Goal: Task Accomplishment & Management: Use online tool/utility

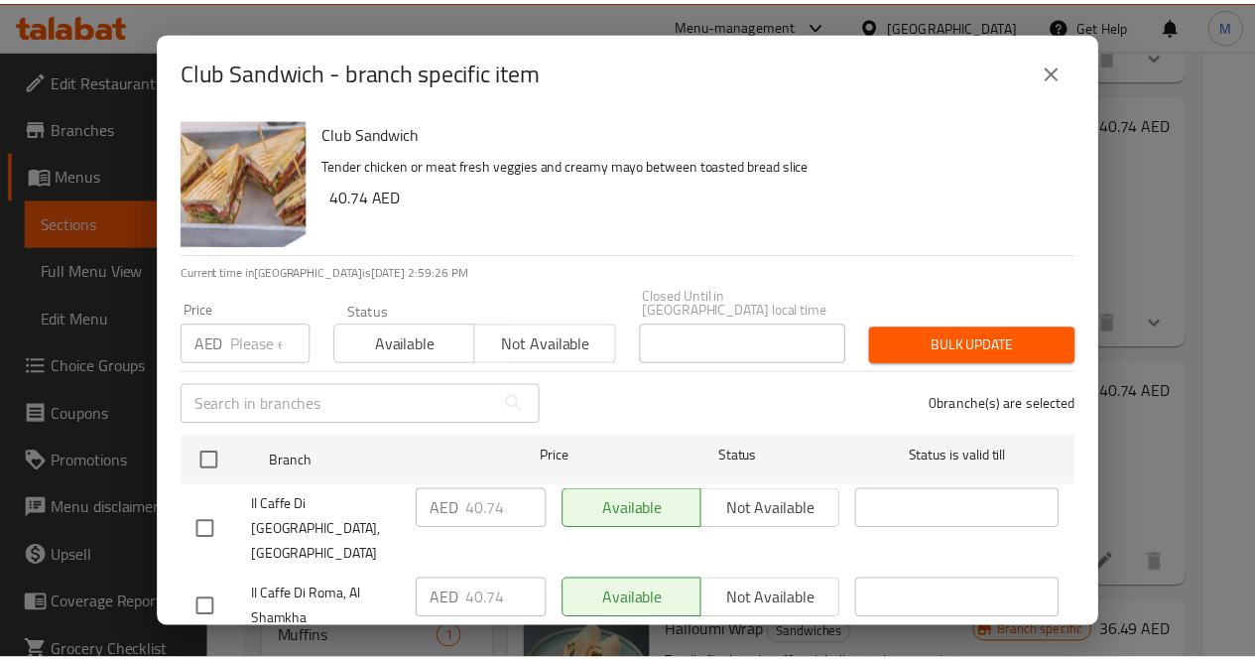
scroll to position [810, 0]
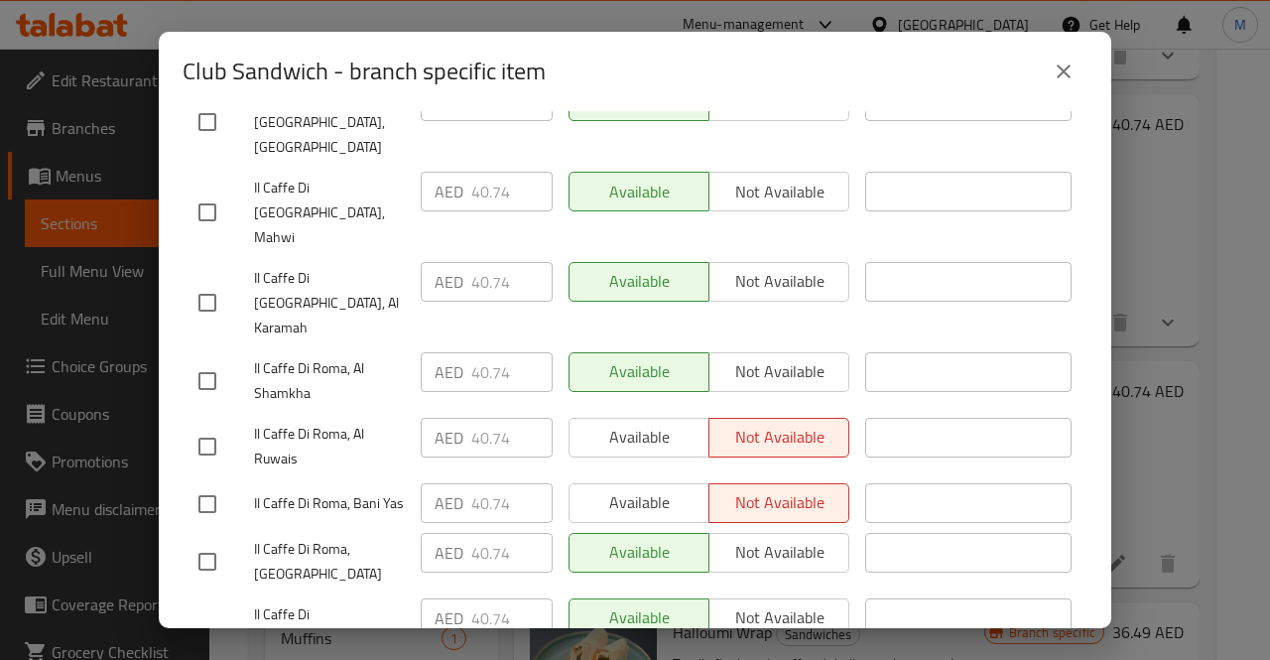
click at [1059, 82] on icon "close" at bounding box center [1064, 72] width 24 height 24
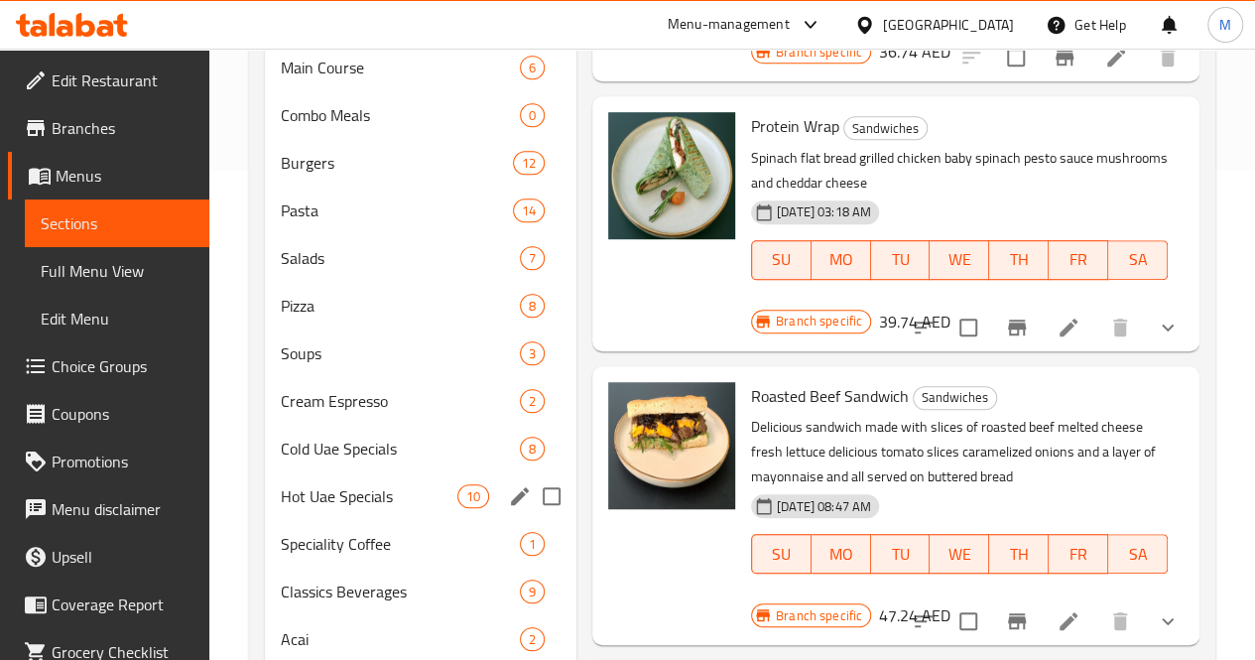
scroll to position [492, 0]
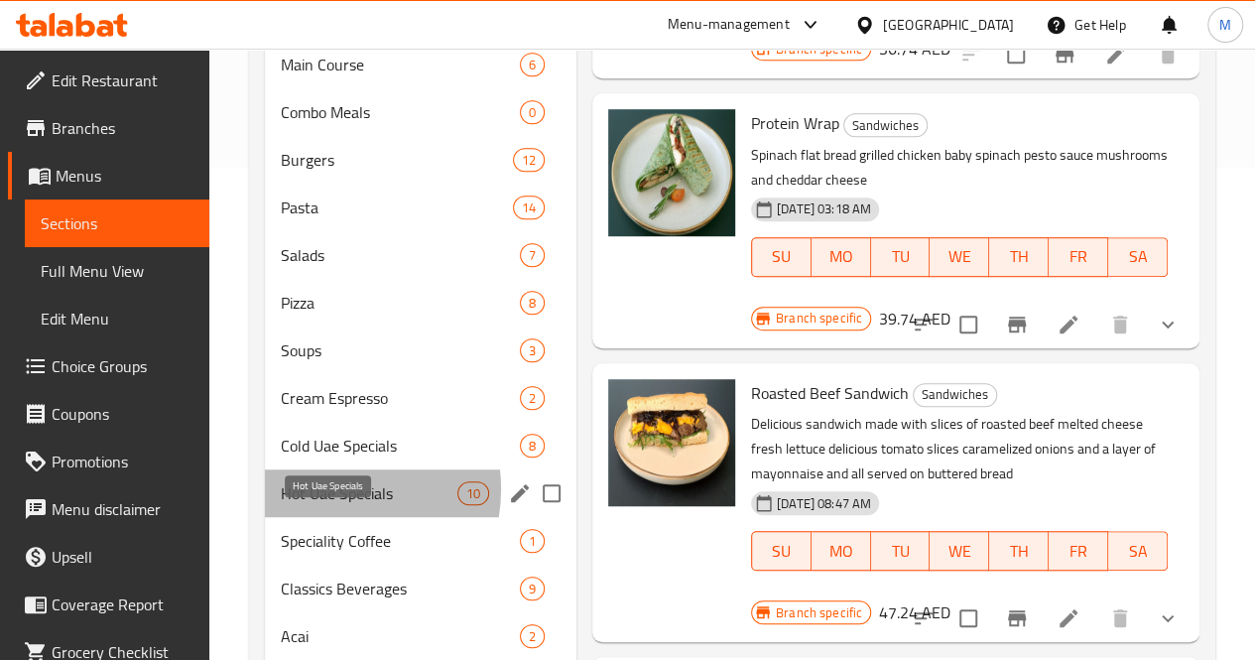
click at [329, 505] on span "Hot Uae Specials" at bounding box center [369, 493] width 177 height 24
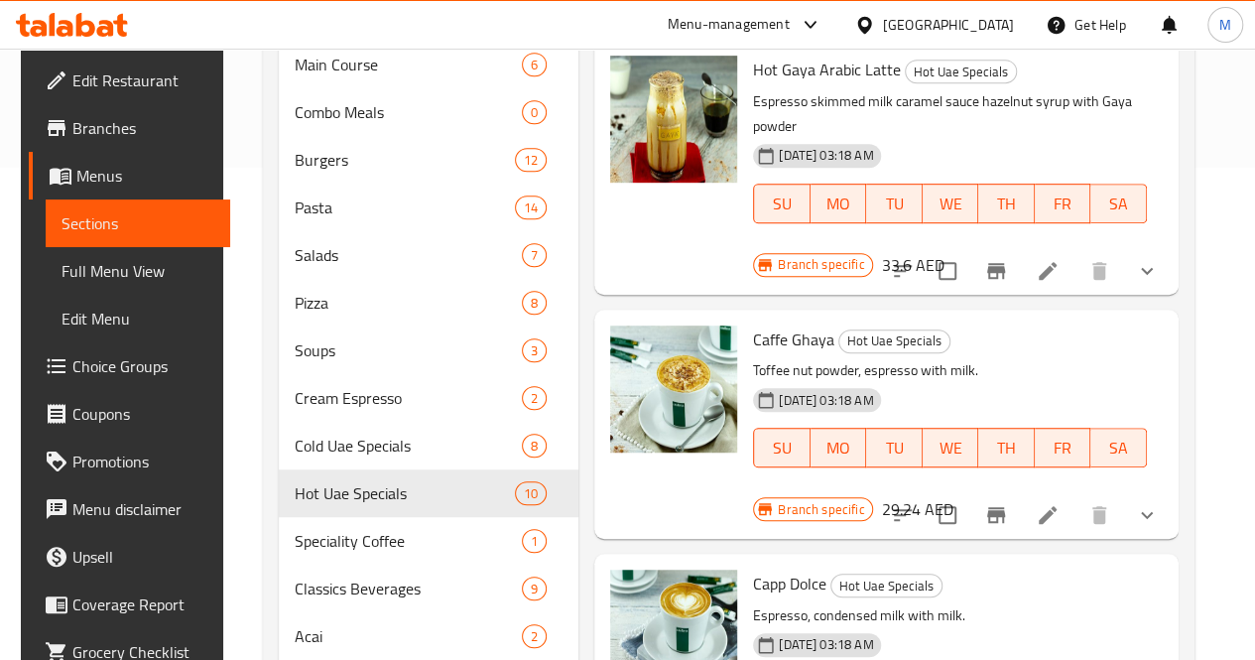
scroll to position [34, 0]
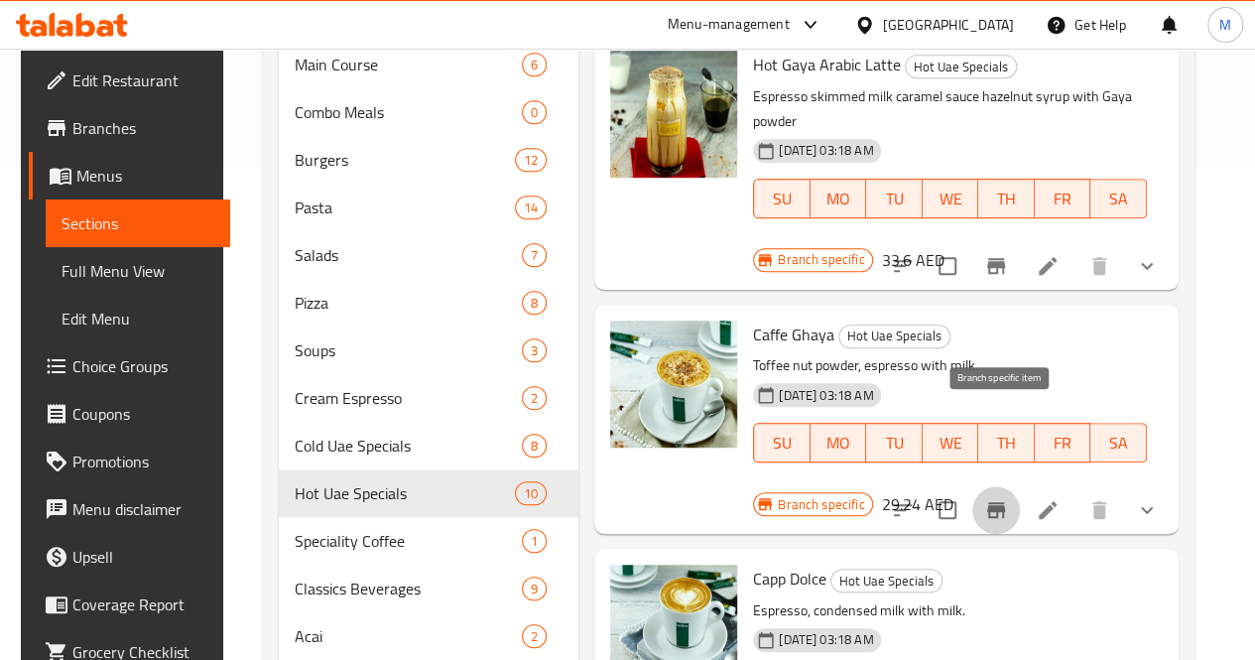
click at [1000, 502] on icon "Branch-specific-item" at bounding box center [996, 510] width 18 height 16
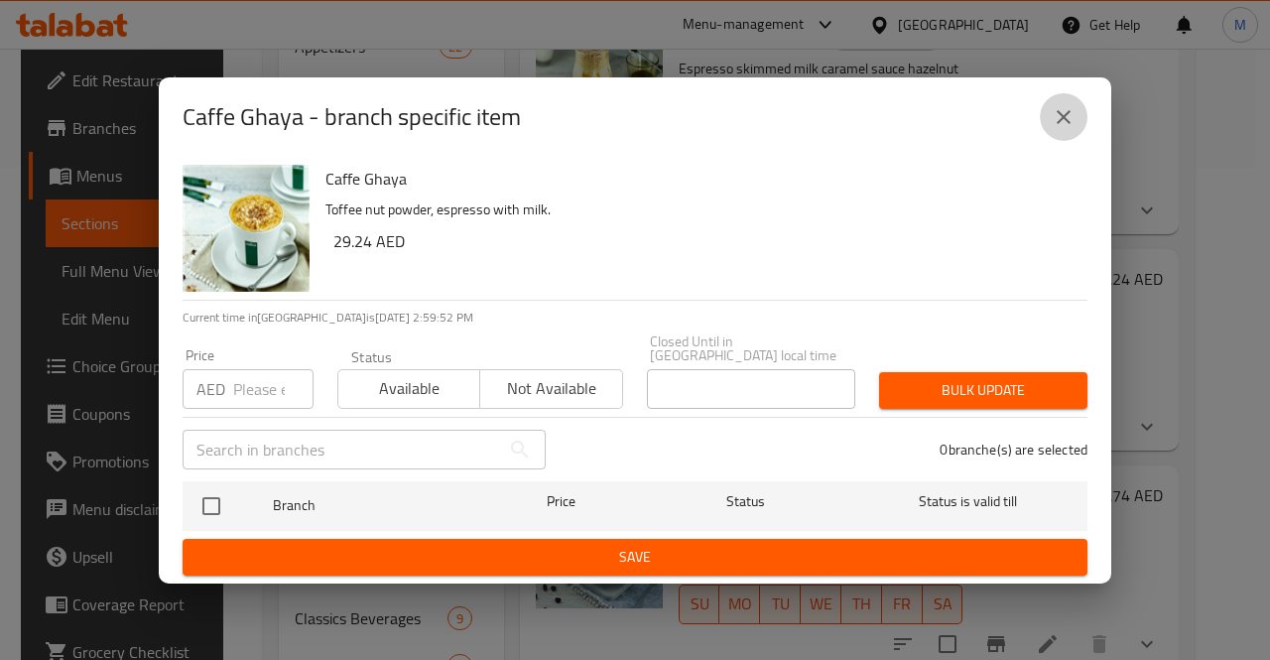
click at [1063, 116] on icon "close" at bounding box center [1064, 117] width 14 height 14
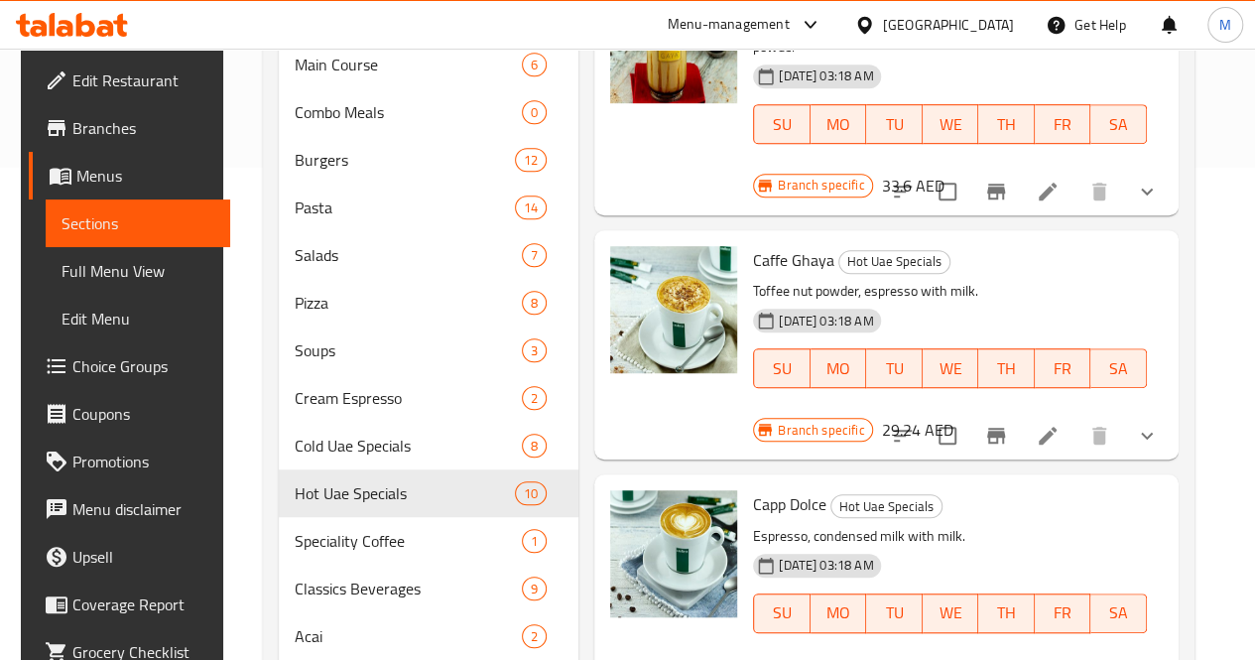
scroll to position [107, 0]
click at [1004, 425] on icon "Branch-specific-item" at bounding box center [996, 437] width 24 height 24
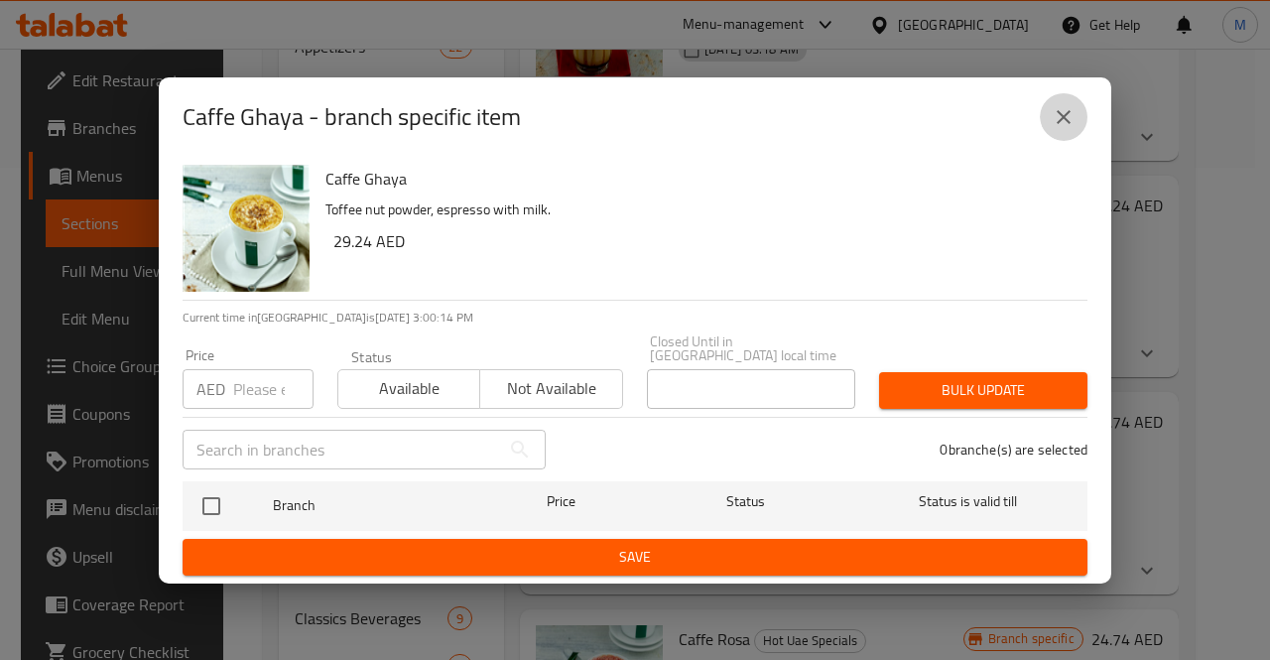
click at [1062, 114] on icon "close" at bounding box center [1064, 117] width 14 height 14
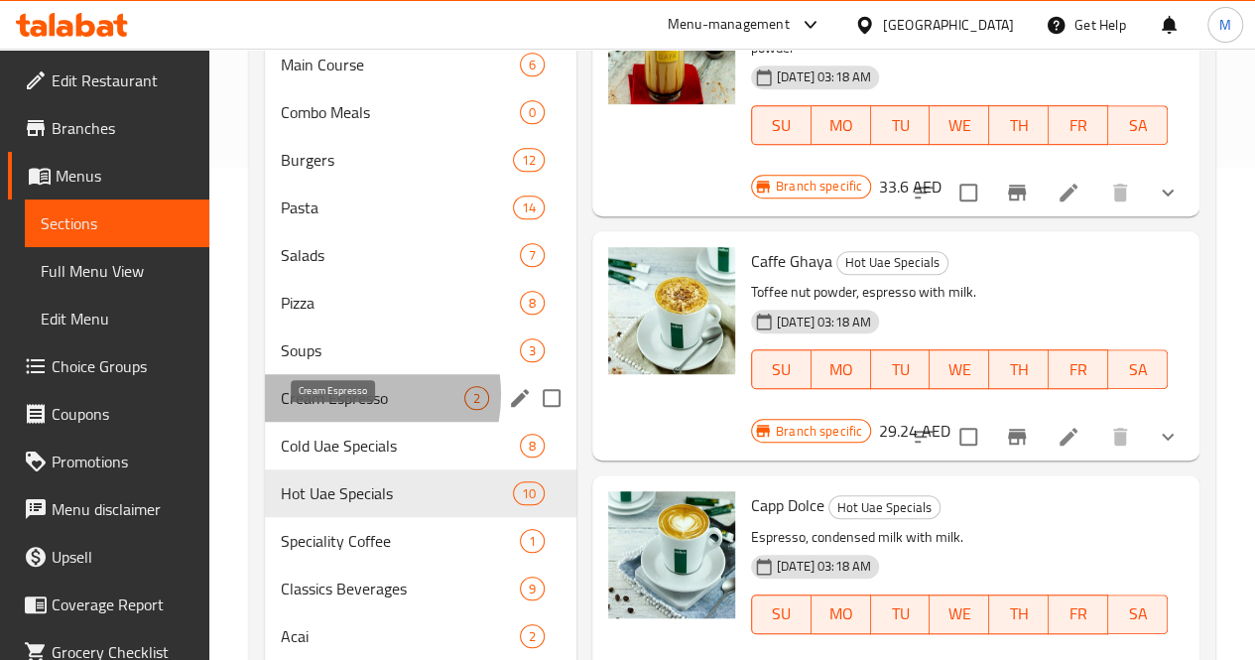
click at [347, 410] on span "Cream Espresso" at bounding box center [373, 398] width 184 height 24
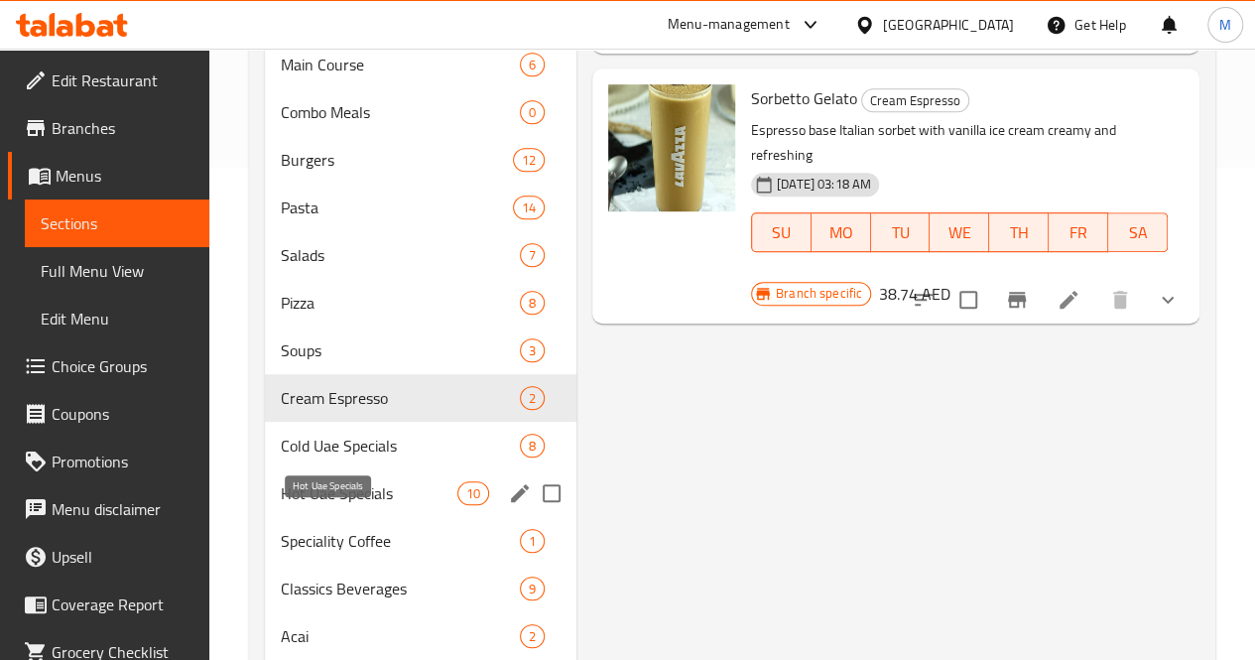
click at [343, 505] on span "Hot Uae Specials" at bounding box center [369, 493] width 177 height 24
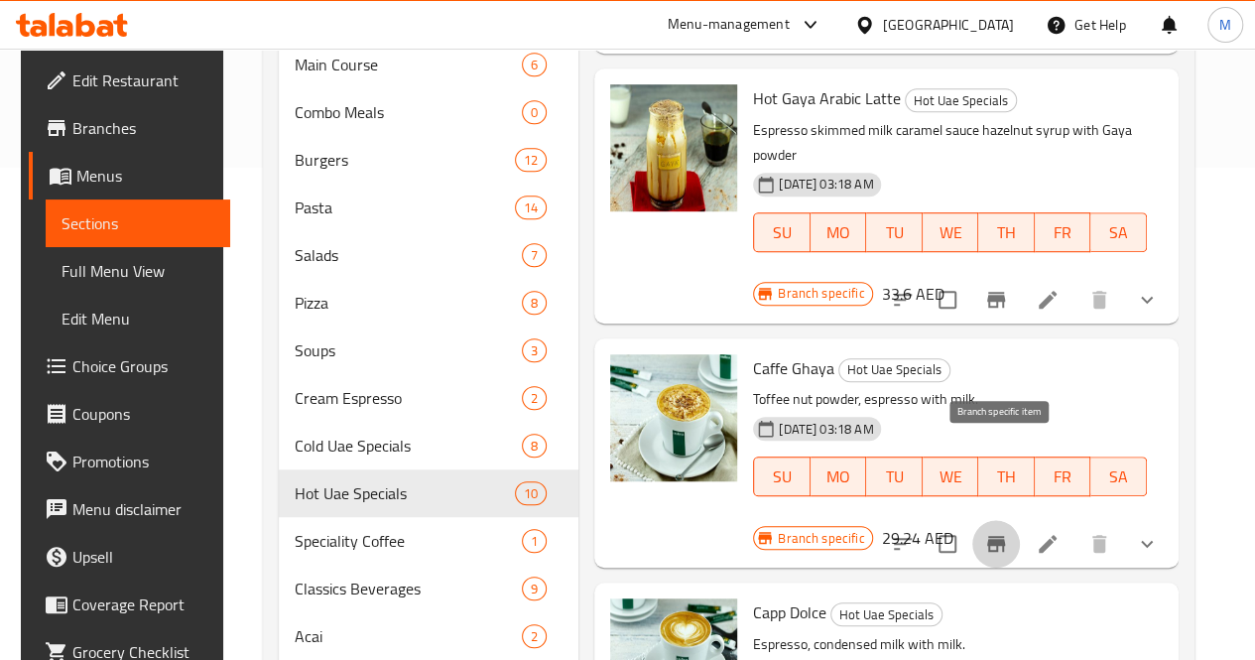
click at [1006, 532] on icon "Branch-specific-item" at bounding box center [996, 544] width 24 height 24
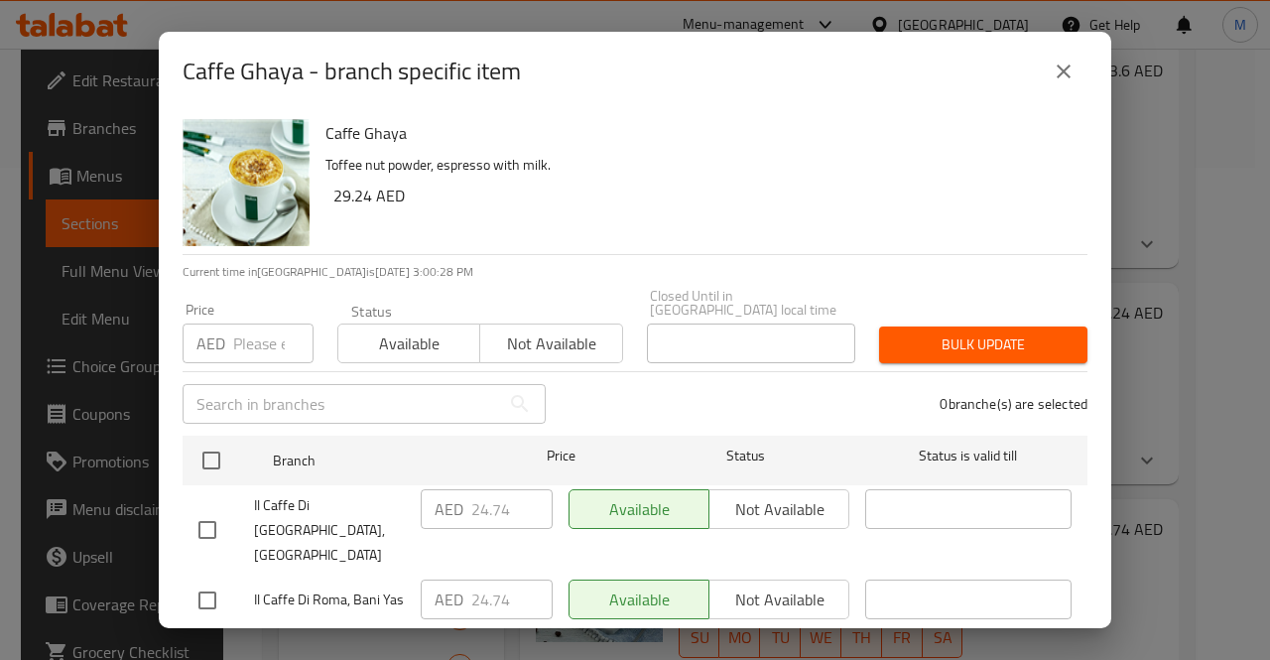
click at [1056, 72] on icon "close" at bounding box center [1064, 72] width 24 height 24
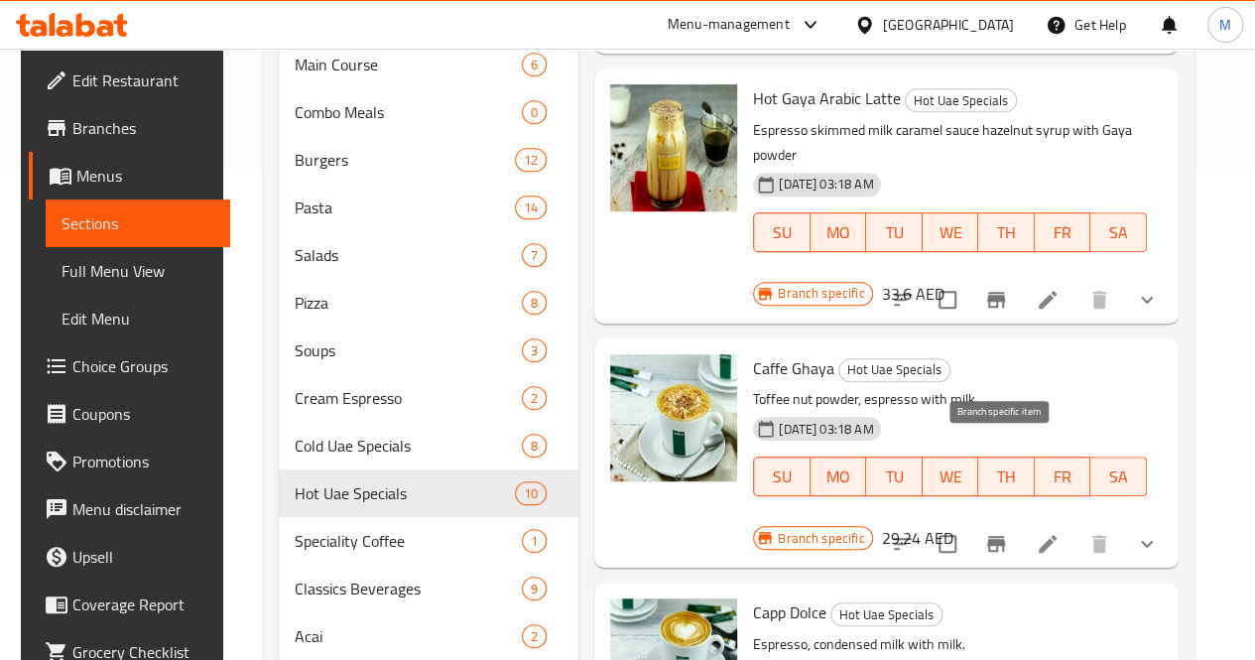
click at [1005, 536] on icon "Branch-specific-item" at bounding box center [996, 544] width 18 height 16
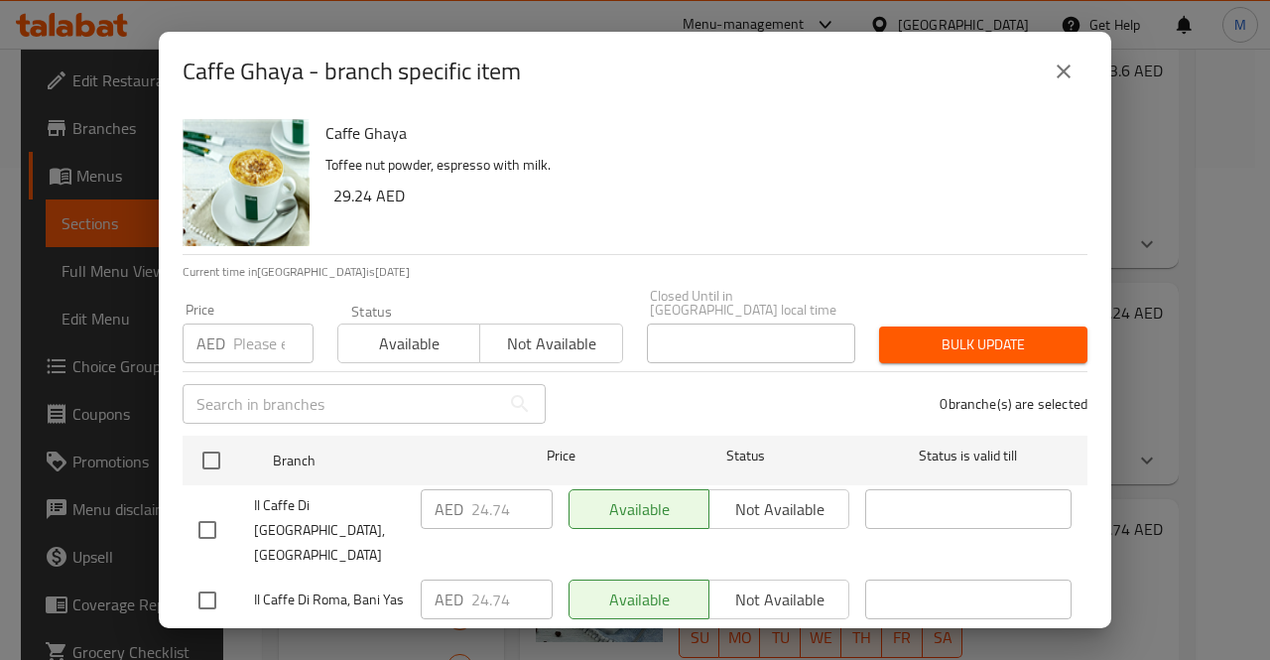
click at [268, 335] on input "number" at bounding box center [273, 343] width 80 height 40
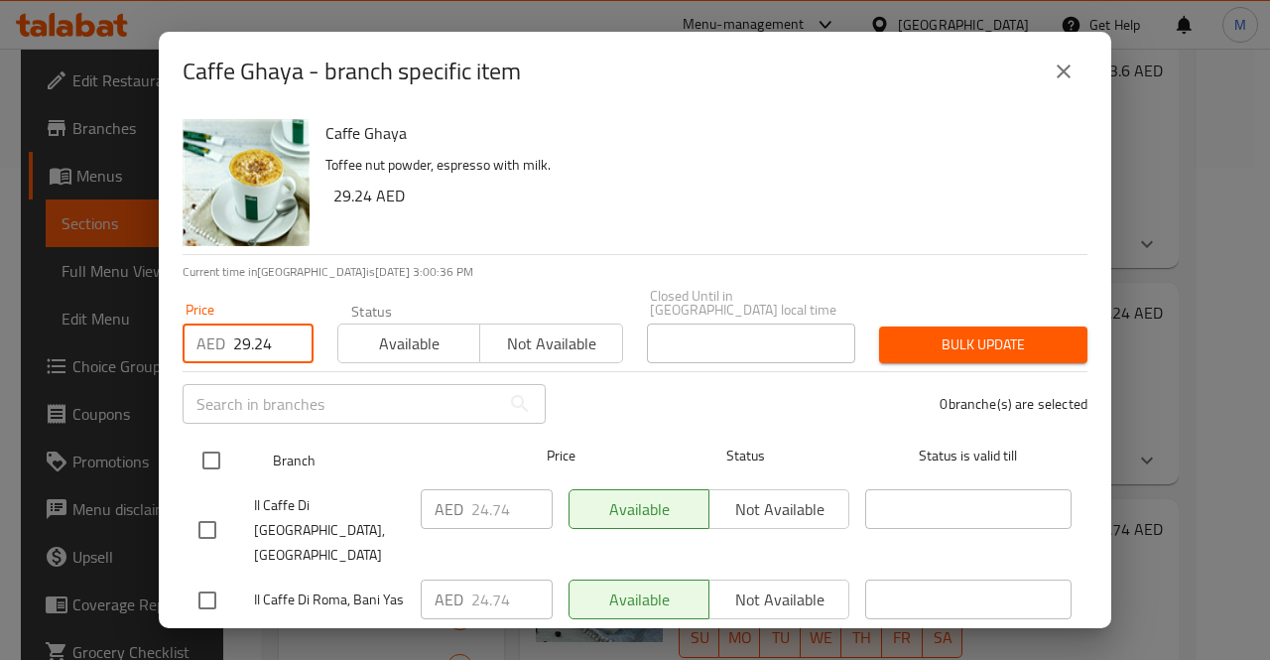
type input "29.24"
click at [219, 455] on input "checkbox" at bounding box center [211, 461] width 42 height 42
checkbox input "true"
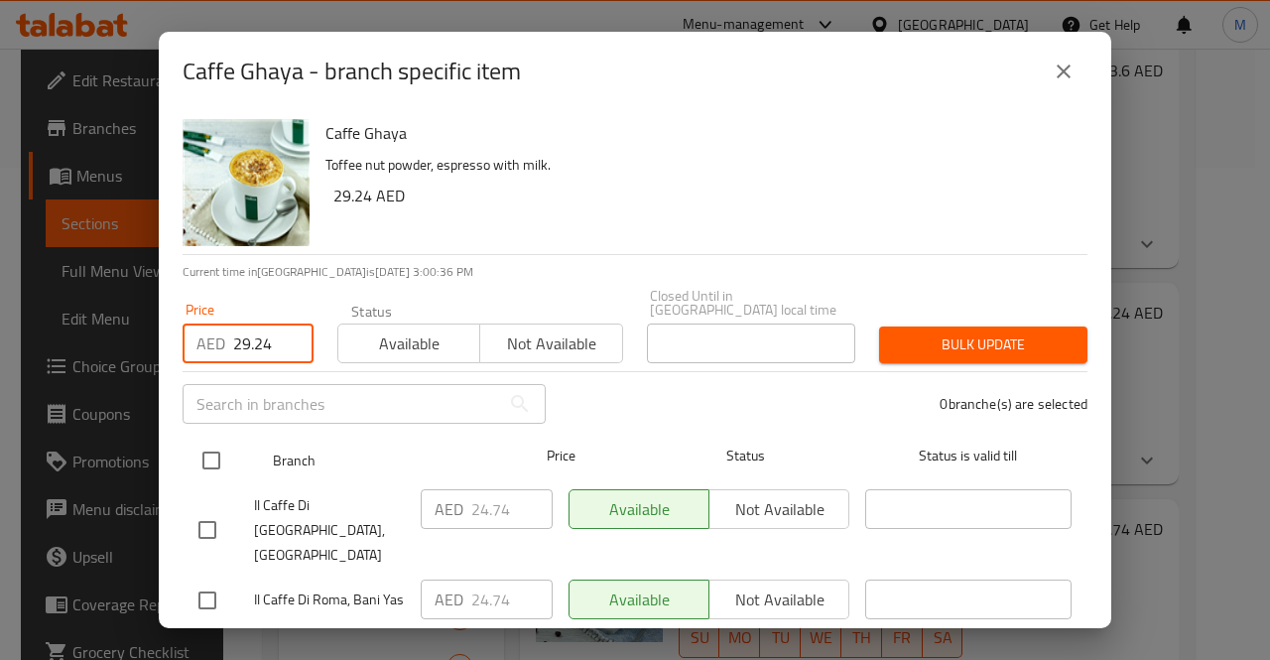
checkbox input "true"
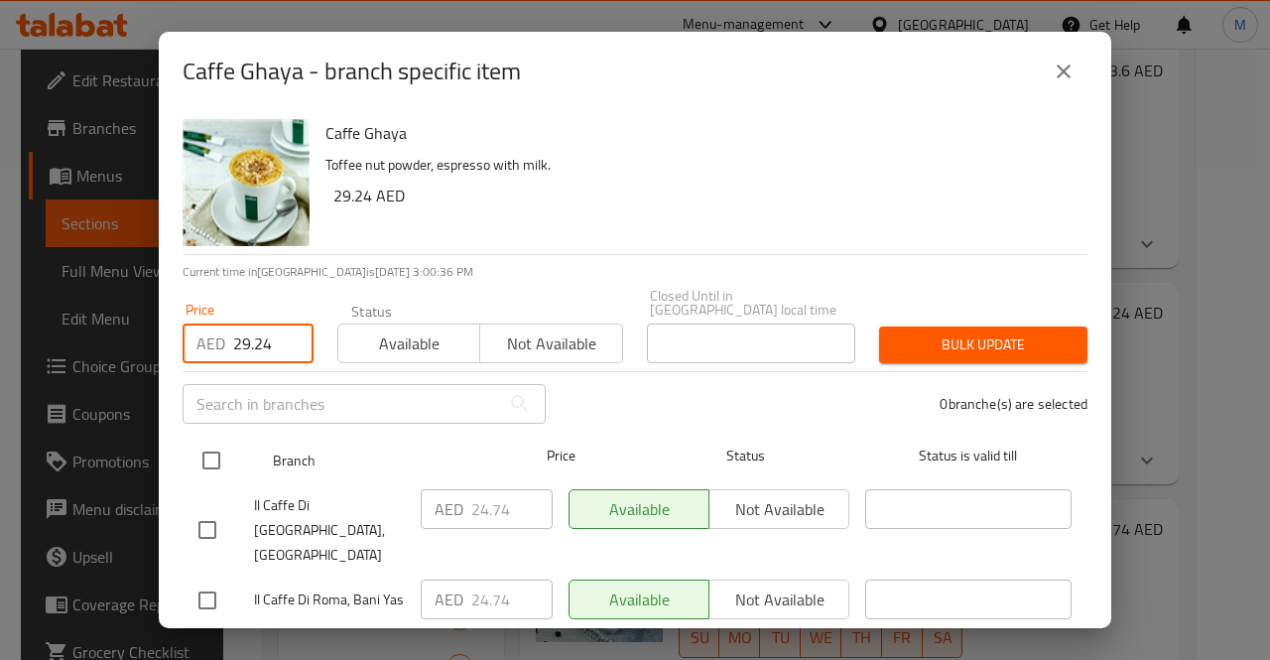
checkbox input "true"
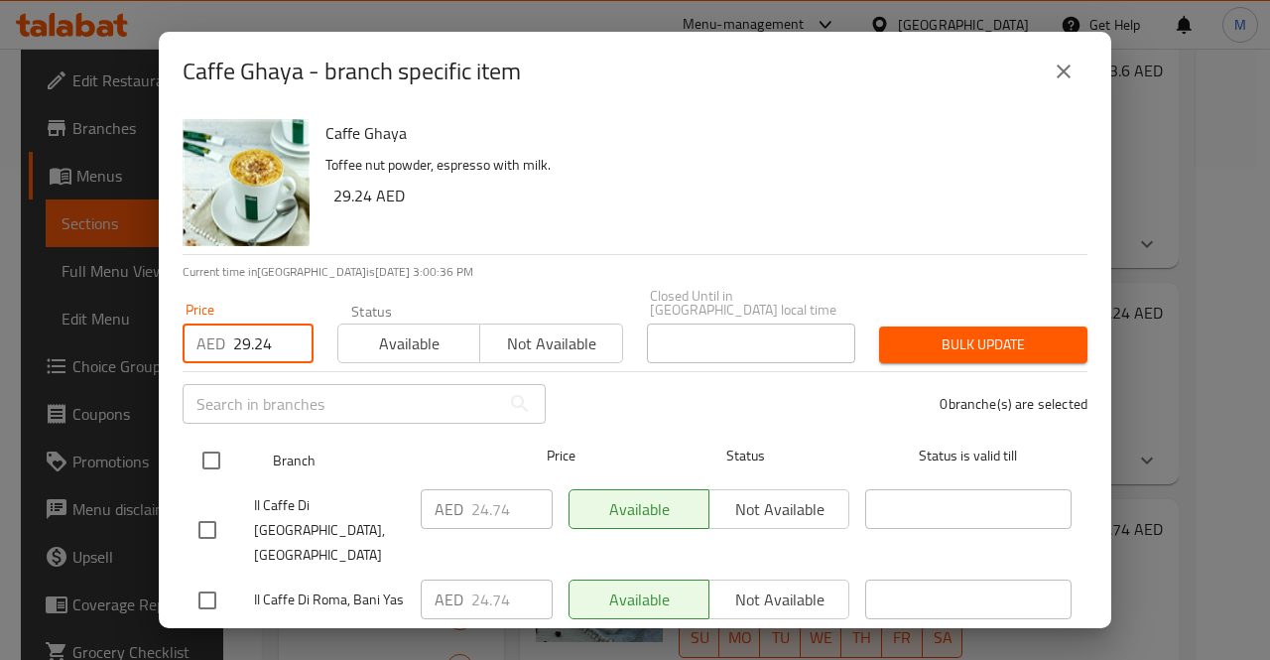
checkbox input "true"
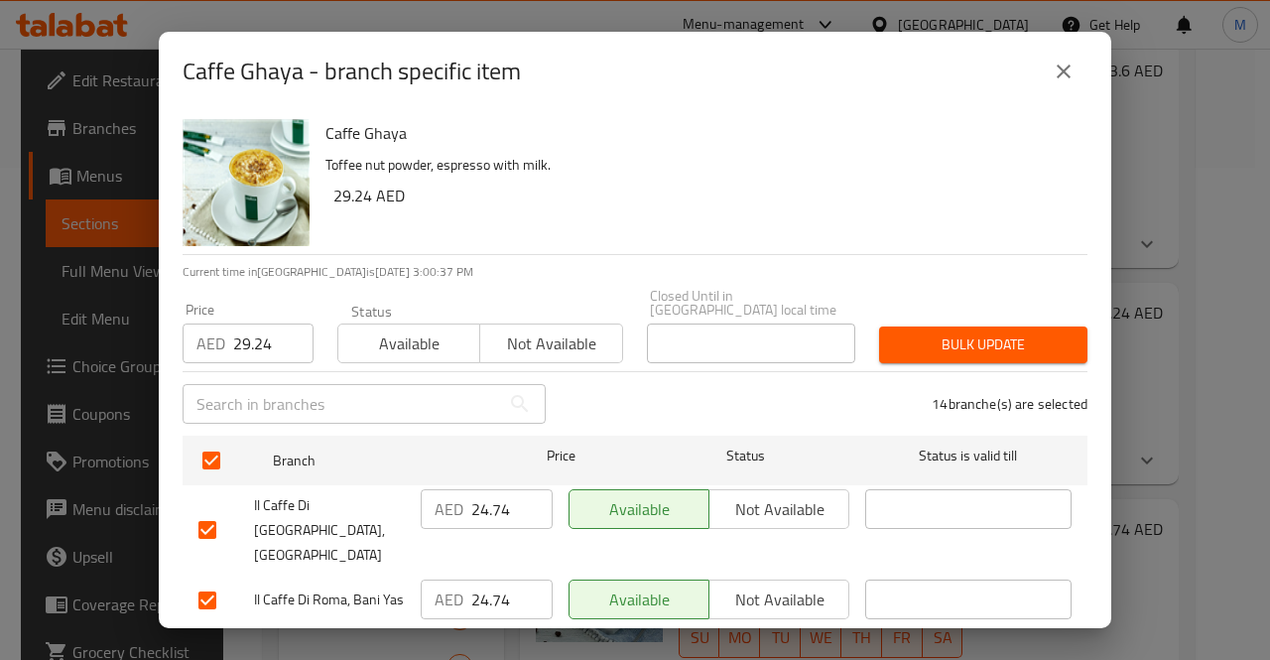
click at [979, 335] on span "Bulk update" at bounding box center [983, 344] width 177 height 25
